Goal: Find specific page/section: Find specific page/section

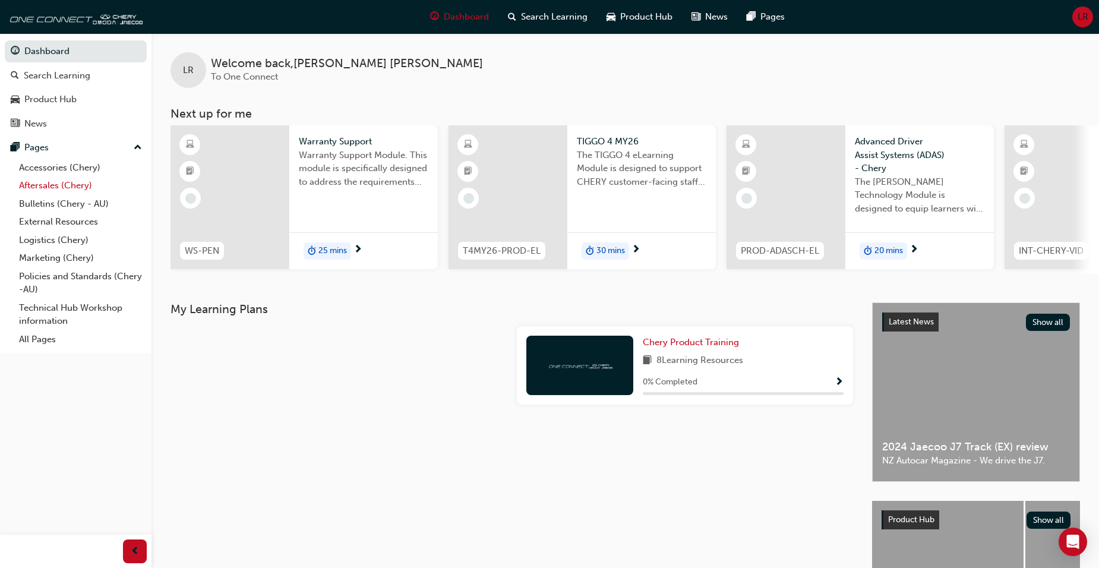
click at [36, 184] on link "Aftersales (Chery)" at bounding box center [80, 185] width 132 height 18
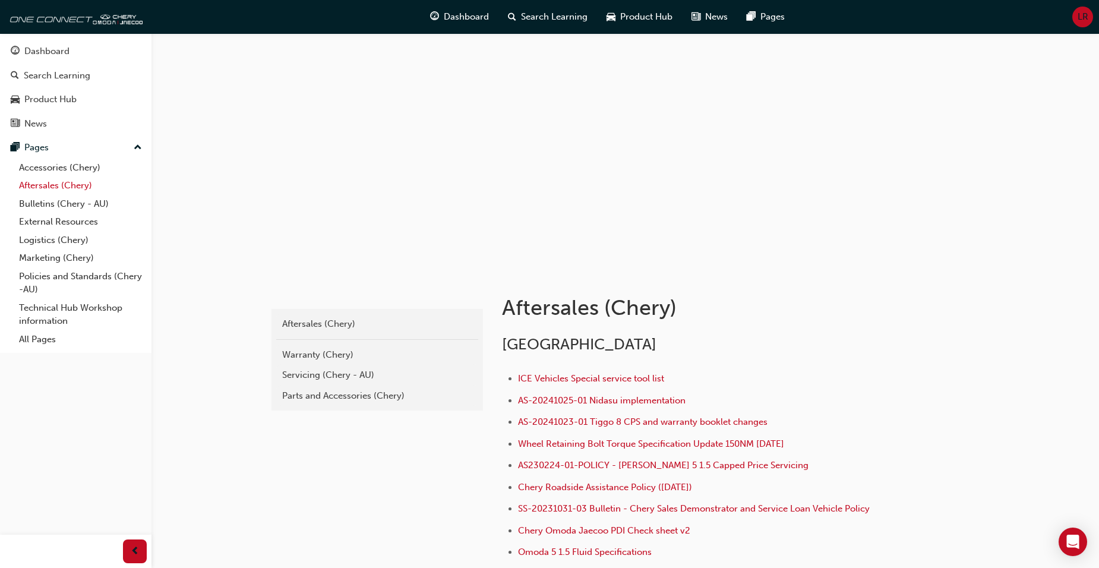
click at [38, 185] on link "Aftersales (Chery)" at bounding box center [80, 185] width 132 height 18
click at [301, 354] on div "Warranty (Chery)" at bounding box center [377, 355] width 190 height 14
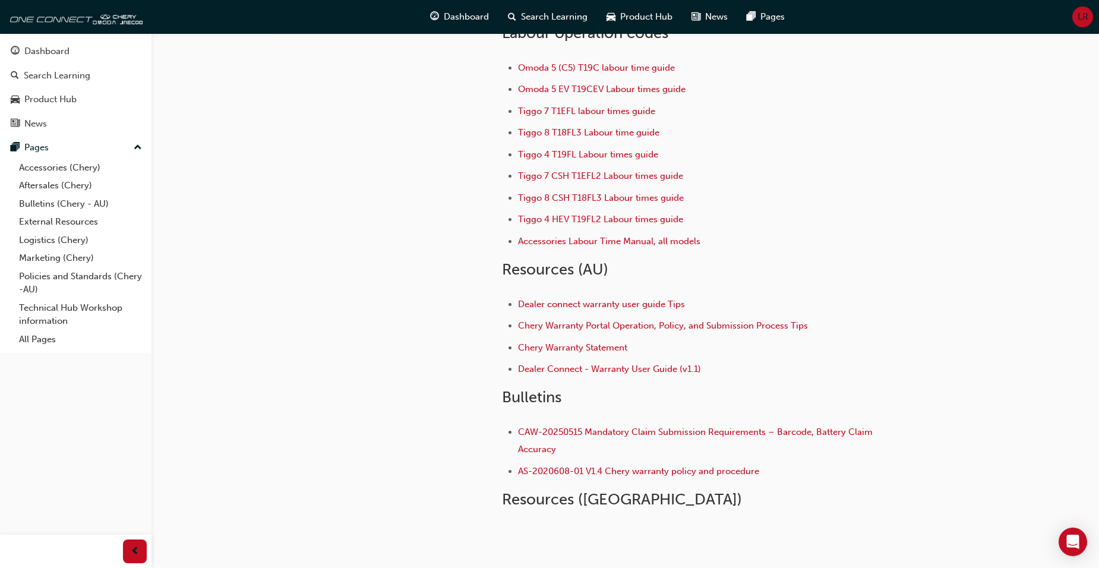
scroll to position [33, 0]
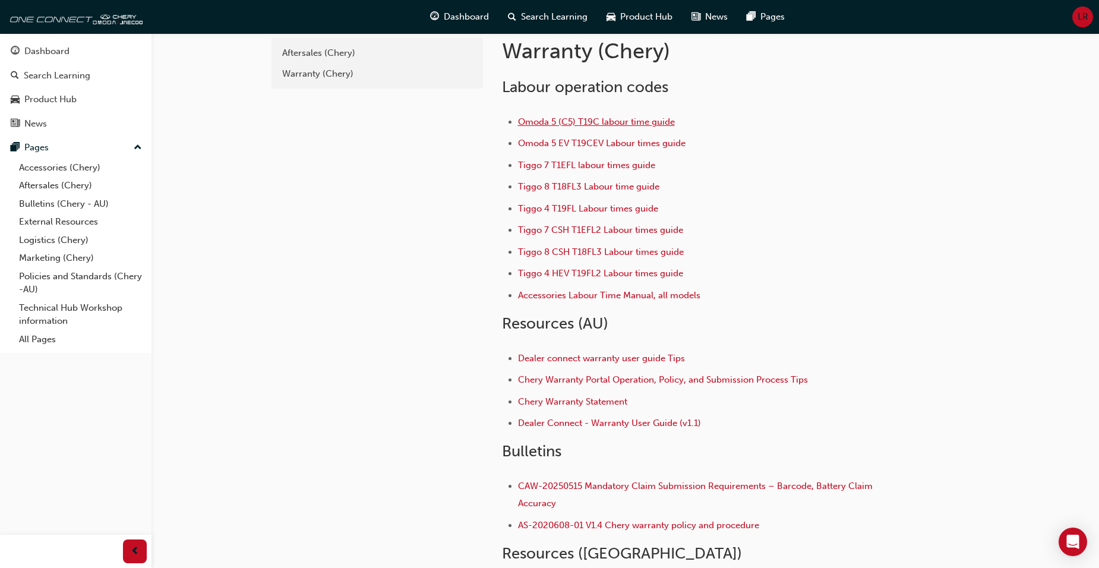
click at [620, 126] on span "Omoda 5 (C5) T19C labour time guide" at bounding box center [596, 121] width 157 height 11
